Goal: Task Accomplishment & Management: Use online tool/utility

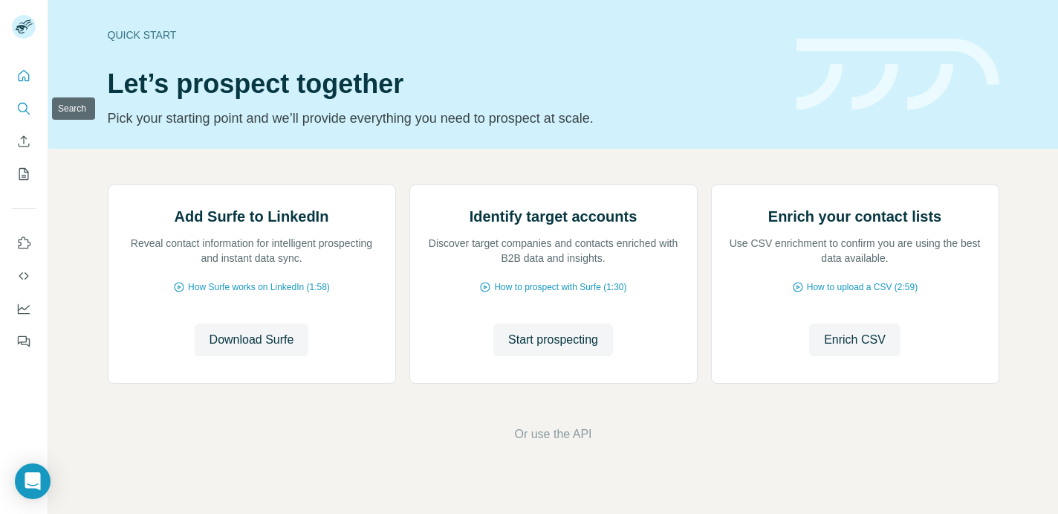
click at [24, 107] on icon "Search" at bounding box center [23, 108] width 15 height 15
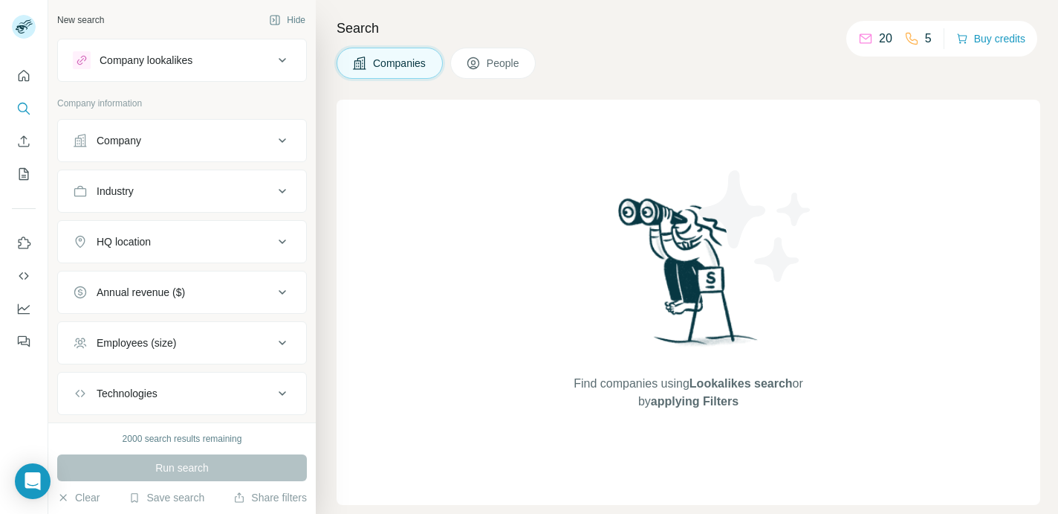
click at [149, 467] on div "Run search" at bounding box center [182, 467] width 250 height 27
click at [131, 438] on div "2000 search results remaining" at bounding box center [183, 438] width 120 height 13
click at [491, 72] on button "People" at bounding box center [493, 63] width 86 height 31
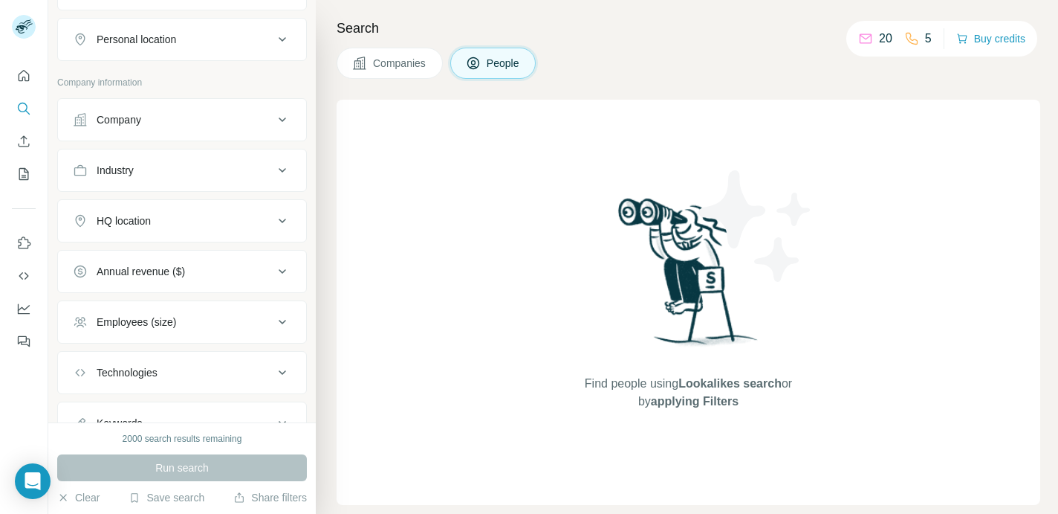
scroll to position [317, 0]
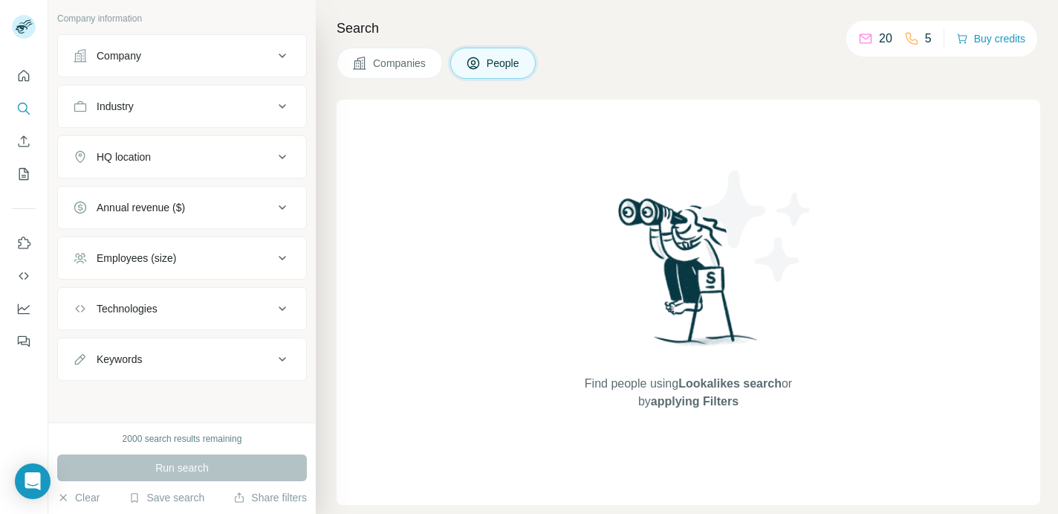
click at [191, 470] on div "Run search" at bounding box center [182, 467] width 250 height 27
click at [678, 268] on img at bounding box center [689, 277] width 155 height 166
drag, startPoint x: 678, startPoint y: 268, endPoint x: 623, endPoint y: 410, distance: 152.9
click at [623, 409] on div "Find people using Lookalikes search or by applying Filters" at bounding box center [689, 302] width 268 height 405
drag, startPoint x: 623, startPoint y: 410, endPoint x: 781, endPoint y: 316, distance: 184.3
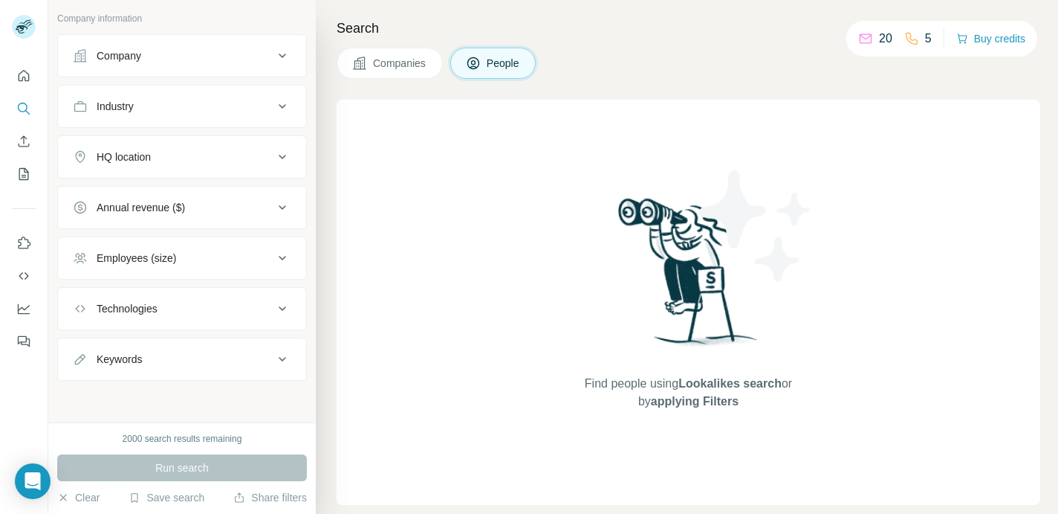
click at [782, 317] on div "Find people using Lookalikes search or by applying Filters" at bounding box center [689, 302] width 268 height 405
click at [541, 308] on div "Find people using Lookalikes search or by applying Filters" at bounding box center [689, 302] width 704 height 405
click at [120, 364] on div "Keywords" at bounding box center [119, 359] width 45 height 15
click at [121, 396] on input "text" at bounding box center [167, 396] width 189 height 27
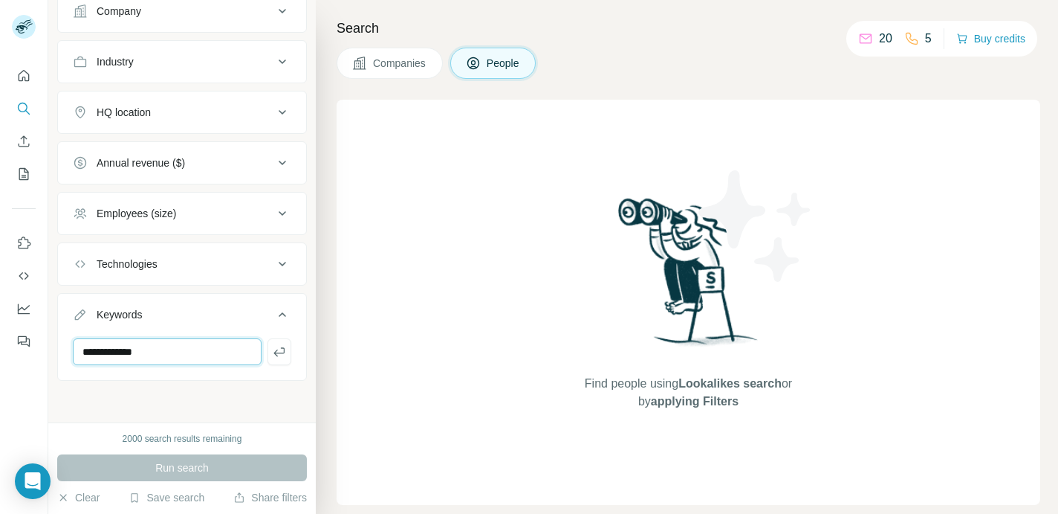
type input "**********"
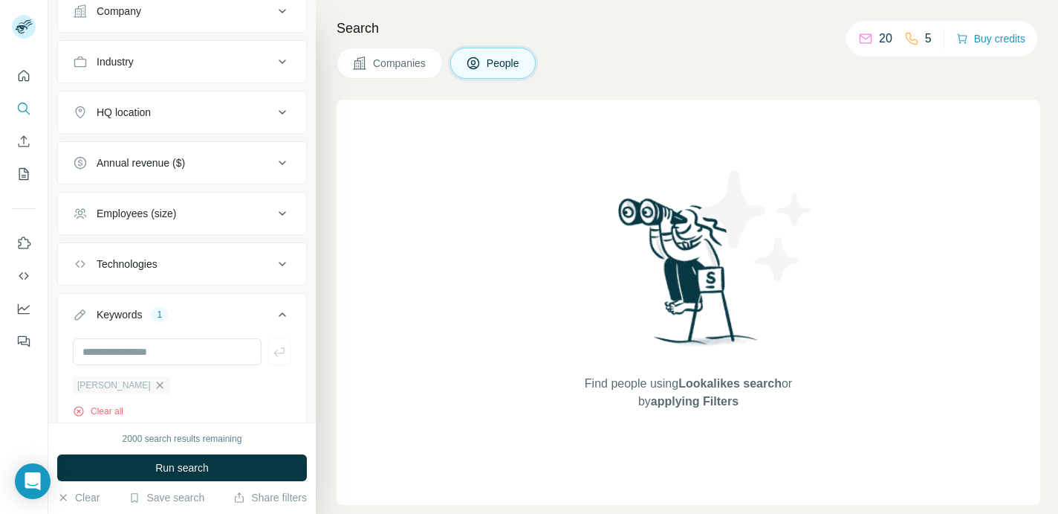
click at [154, 383] on icon "button" at bounding box center [160, 385] width 12 height 12
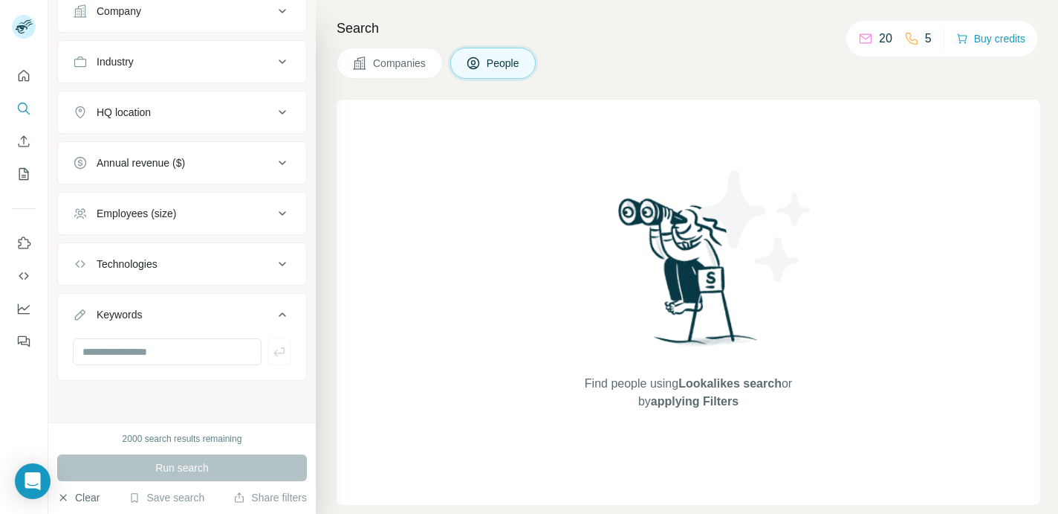
click at [90, 497] on button "Clear" at bounding box center [78, 497] width 42 height 15
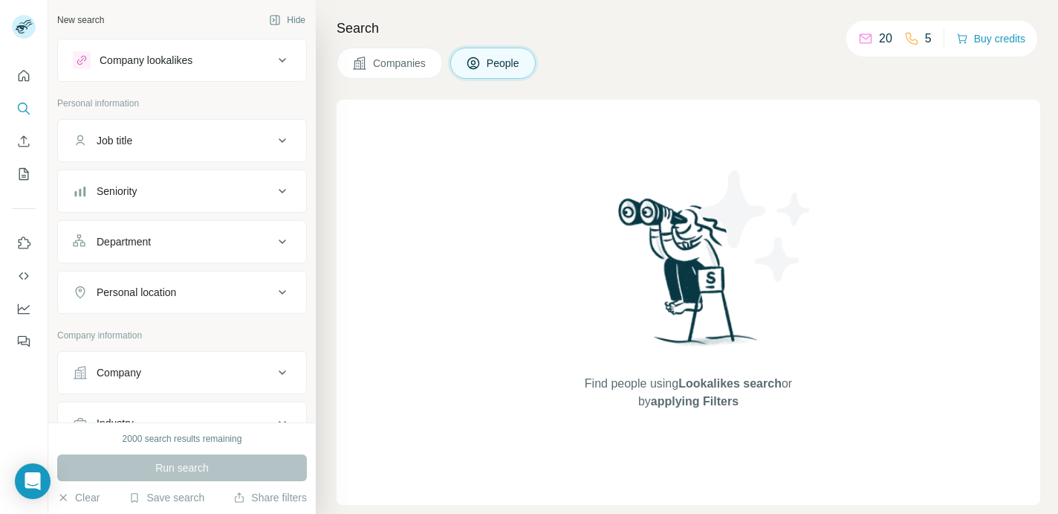
click at [273, 61] on icon at bounding box center [282, 60] width 18 height 18
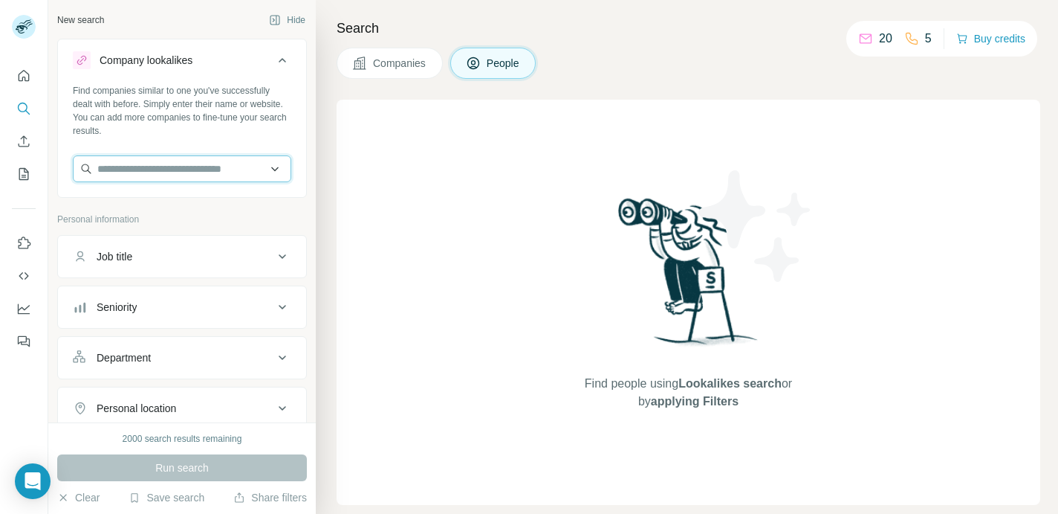
click at [194, 181] on input "text" at bounding box center [182, 168] width 218 height 27
click at [194, 176] on input "text" at bounding box center [182, 168] width 218 height 27
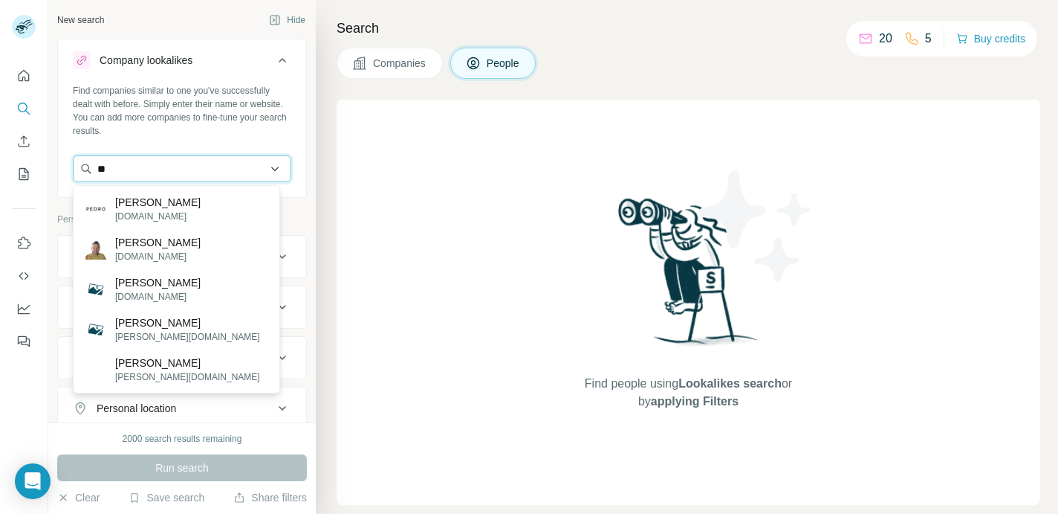
type input "*"
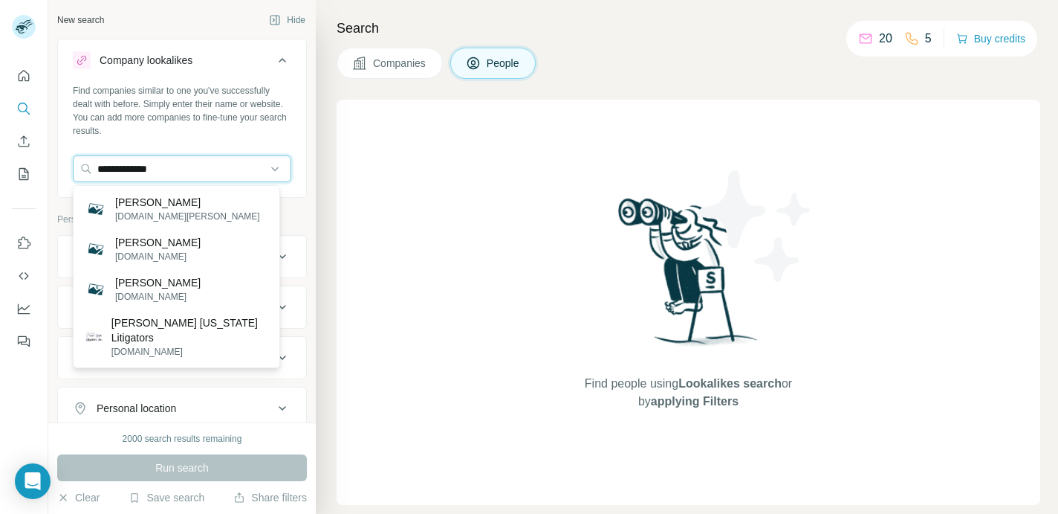
drag, startPoint x: 180, startPoint y: 166, endPoint x: 68, endPoint y: 164, distance: 112.2
click at [68, 164] on div "**********" at bounding box center [182, 139] width 248 height 110
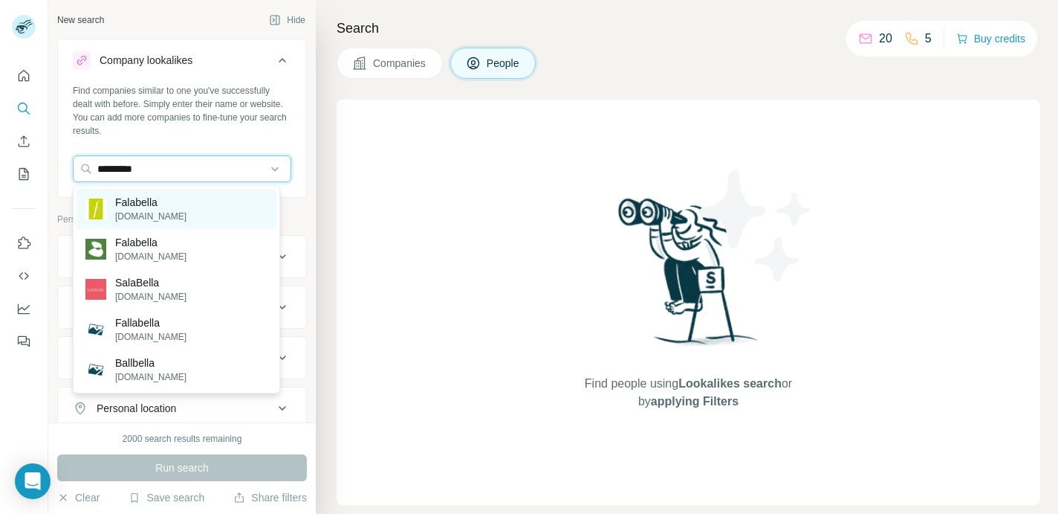
type input "*********"
click at [156, 221] on p "[DOMAIN_NAME]" at bounding box center [150, 216] width 71 height 13
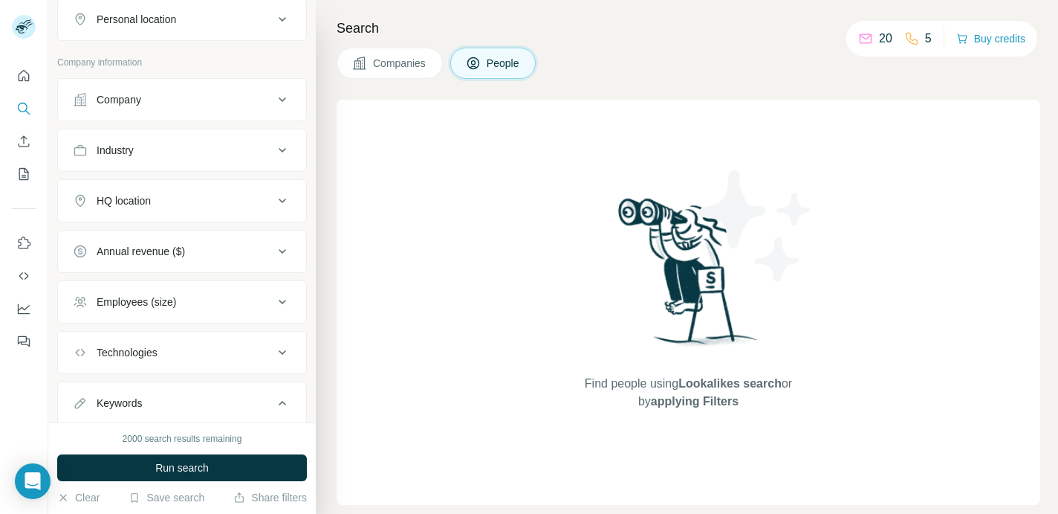
scroll to position [535, 0]
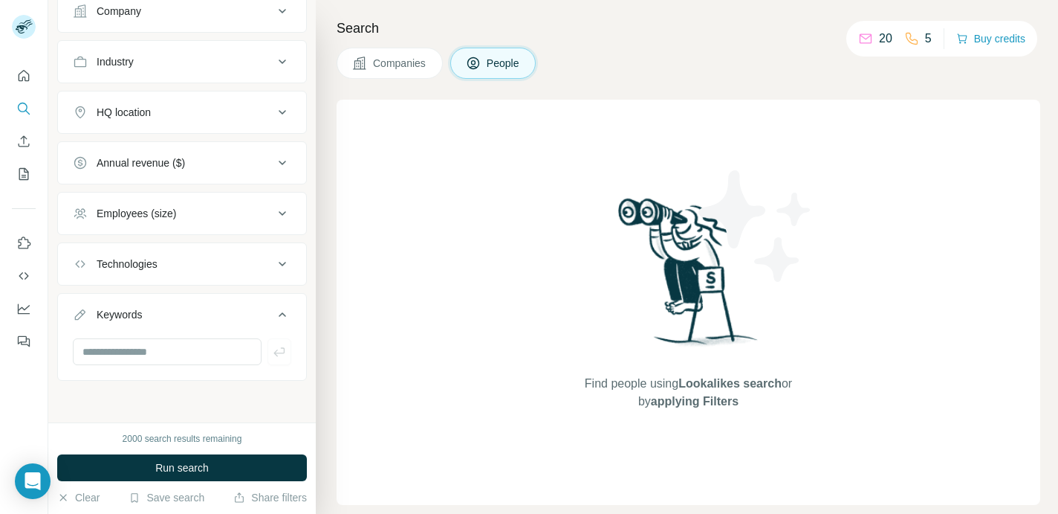
click at [200, 448] on div "2000 search results remaining Run search Clear Save search Share filters" at bounding box center [182, 467] width 268 height 91
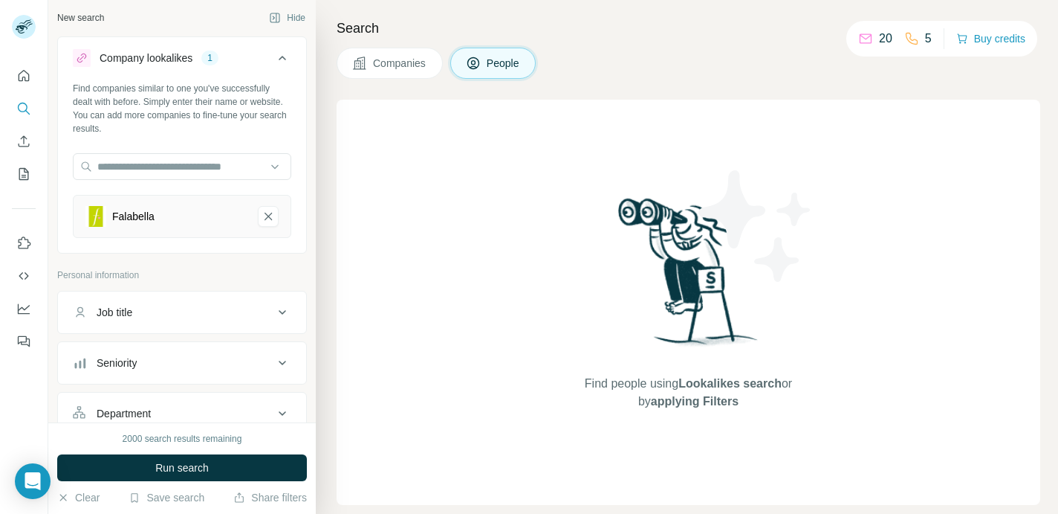
scroll to position [0, 0]
click at [22, 78] on icon "Quick start" at bounding box center [24, 75] width 11 height 11
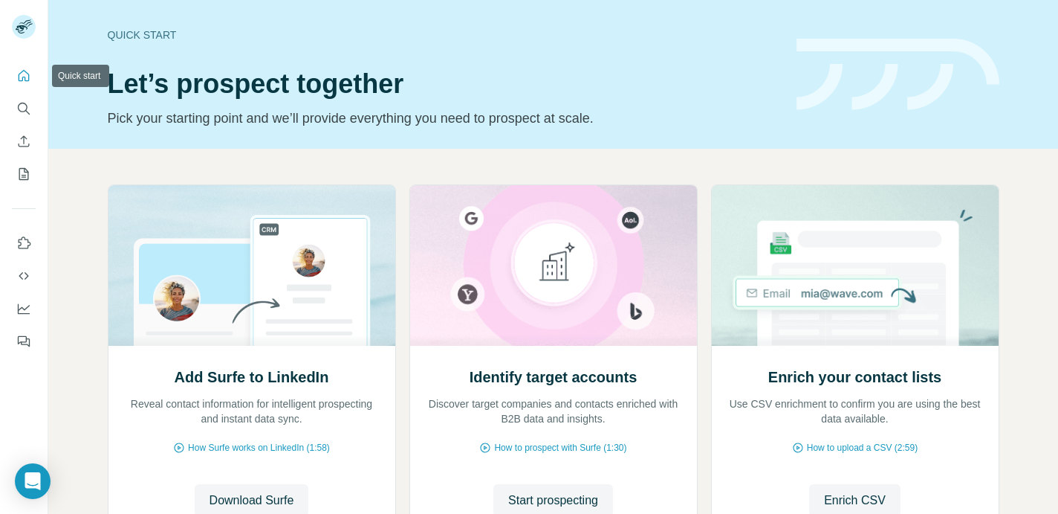
click at [25, 80] on icon "Quick start" at bounding box center [23, 75] width 15 height 15
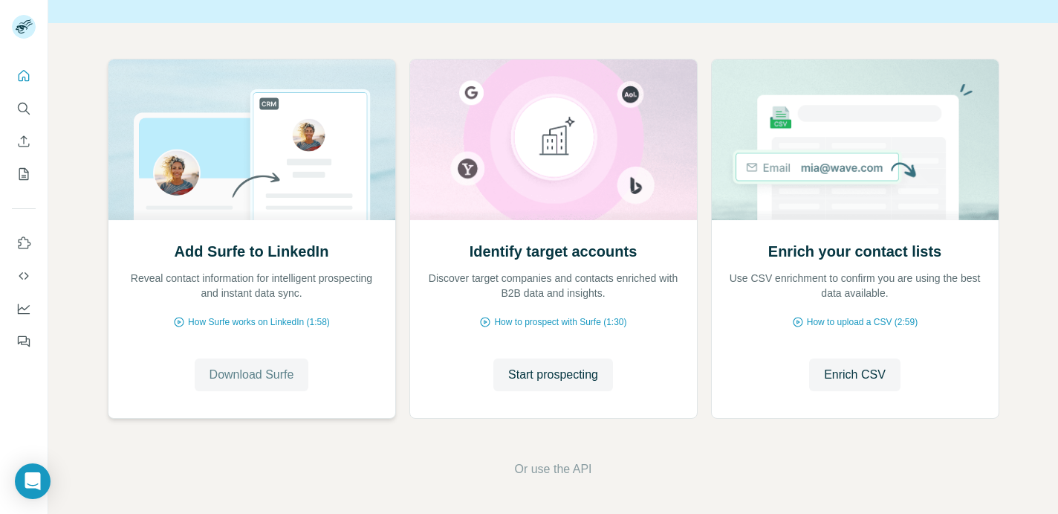
click at [247, 382] on span "Download Surfe" at bounding box center [252, 375] width 85 height 18
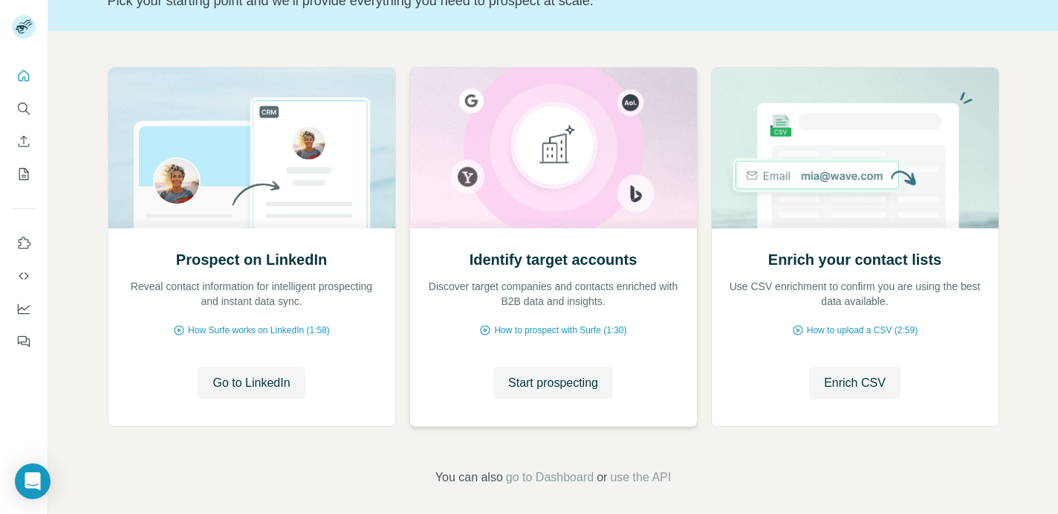
scroll to position [126, 0]
